Goal: Browse casually

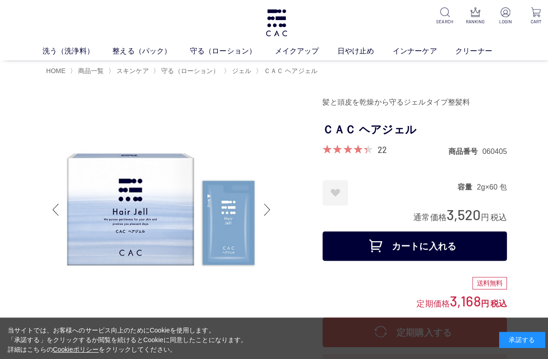
click at [64, 56] on link "洗う（洗浄料）" at bounding box center [76, 50] width 69 height 11
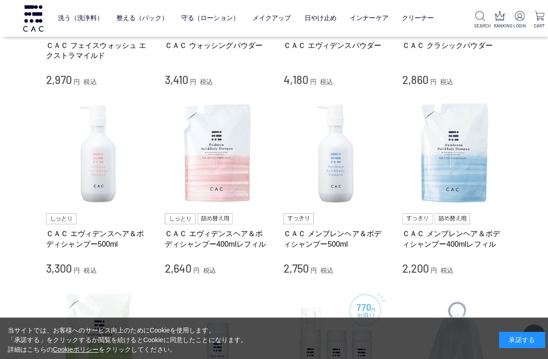
scroll to position [323, 0]
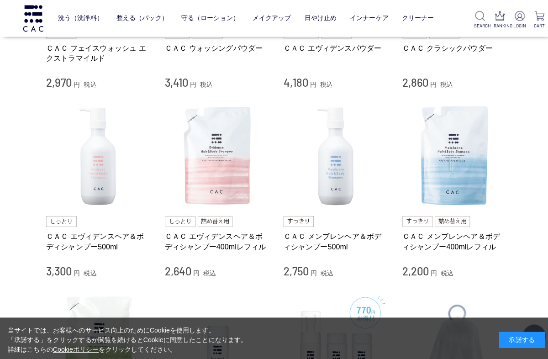
click at [332, 173] on img at bounding box center [333, 155] width 104 height 104
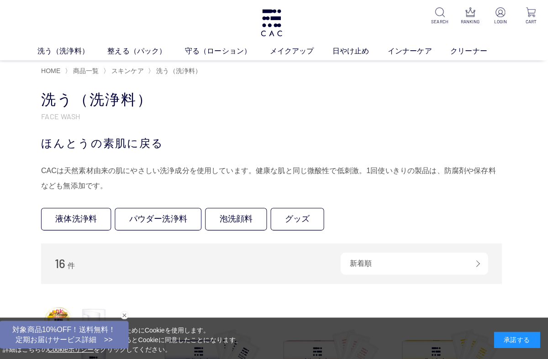
scroll to position [0, 0]
click at [126, 56] on link "整える（パック）" at bounding box center [149, 50] width 77 height 11
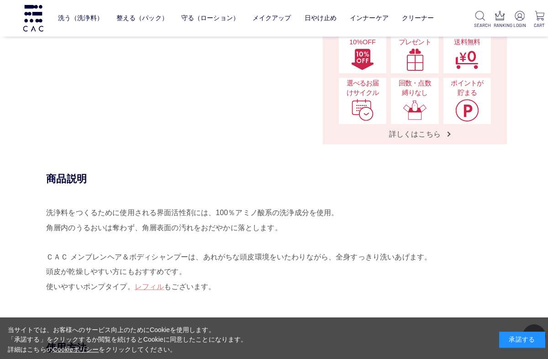
scroll to position [391, 0]
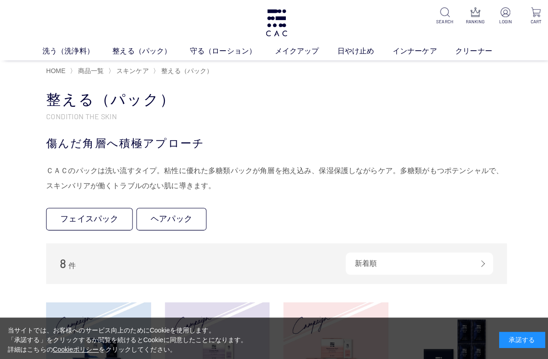
click at [342, 71] on link "ジェル" at bounding box center [339, 67] width 19 height 7
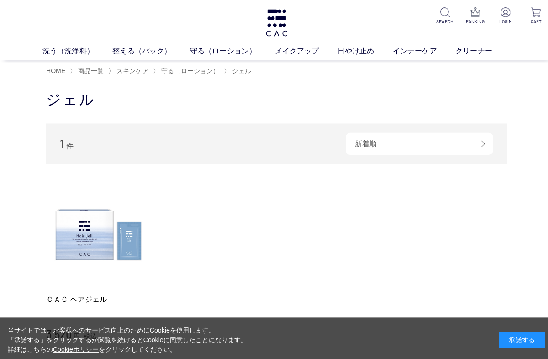
click at [356, 52] on link "日やけ止め" at bounding box center [361, 50] width 55 height 11
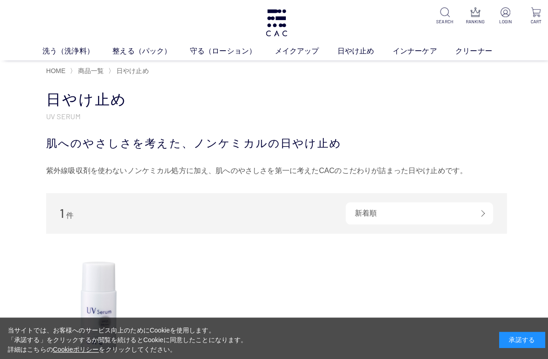
click at [282, 22] on img at bounding box center [274, 22] width 24 height 27
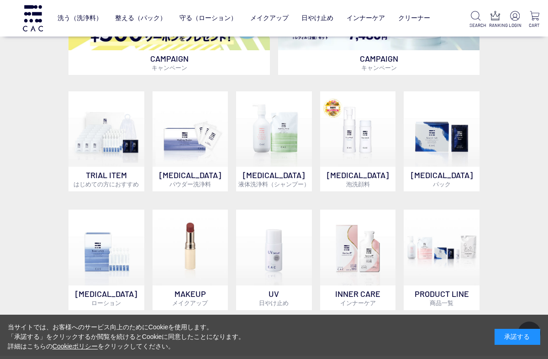
scroll to position [387, 0]
